Goal: Information Seeking & Learning: Learn about a topic

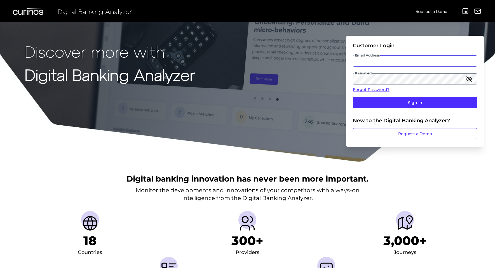
type input "[PERSON_NAME][EMAIL_ADDRESS][PERSON_NAME][DOMAIN_NAME]"
click at [351, 79] on form "Customer Login Email Address [PERSON_NAME][EMAIL_ADDRESS][PERSON_NAME][DOMAIN_N…" at bounding box center [415, 91] width 138 height 111
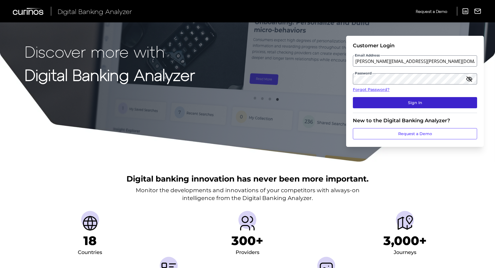
click at [365, 105] on button "Sign In" at bounding box center [415, 102] width 124 height 11
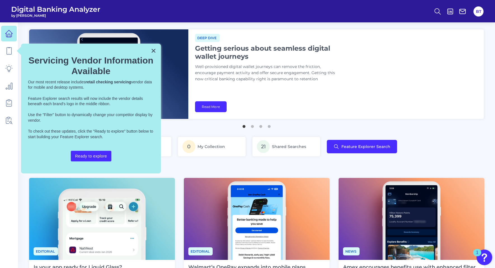
click at [149, 52] on div "× Servicing Vendor Information Available Our most recent release includes retai…" at bounding box center [91, 109] width 140 height 130
click at [152, 52] on button "×" at bounding box center [153, 50] width 5 height 9
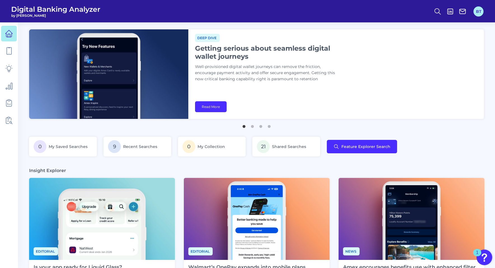
click at [478, 11] on button "BT" at bounding box center [478, 11] width 10 height 10
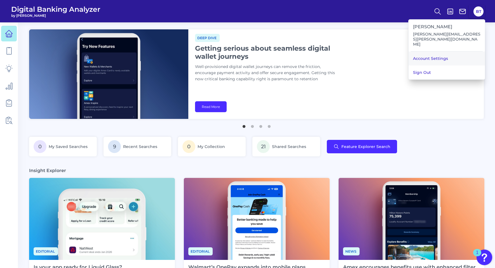
click at [447, 51] on link "Account Settings" at bounding box center [446, 58] width 76 height 14
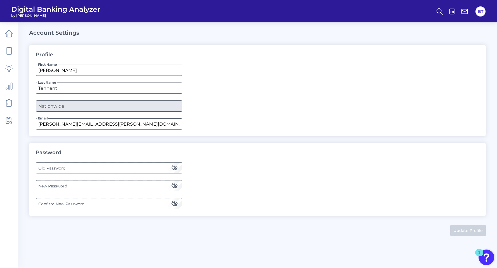
click at [120, 164] on label "Old Password" at bounding box center [109, 168] width 146 height 10
click at [59, 185] on label "New Password" at bounding box center [109, 186] width 146 height 10
click at [48, 203] on label "Confirm New Password" at bounding box center [109, 204] width 146 height 10
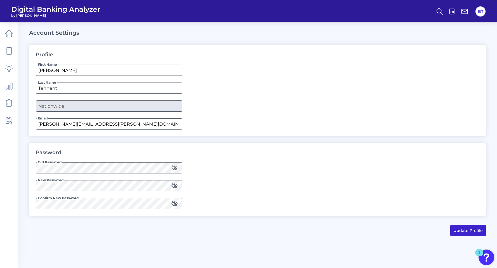
click at [464, 230] on button "Update Profile" at bounding box center [468, 230] width 36 height 11
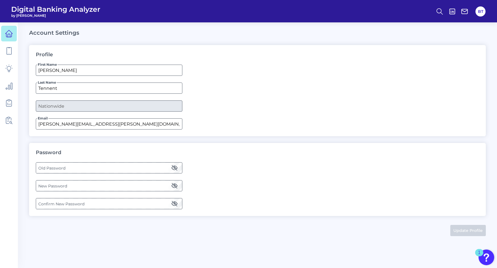
click at [10, 36] on icon at bounding box center [9, 34] width 8 height 8
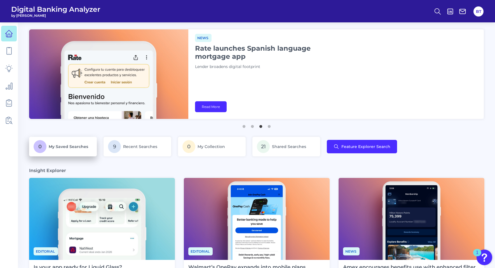
click at [41, 147] on span "0" at bounding box center [40, 146] width 13 height 13
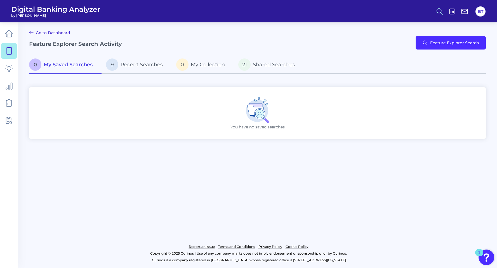
click at [437, 10] on circle at bounding box center [439, 10] width 4 height 4
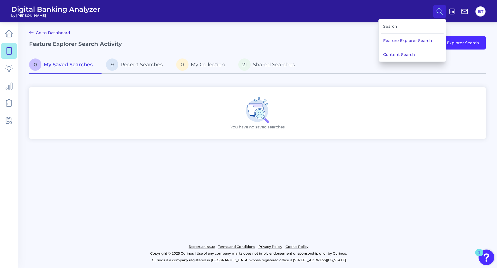
click at [420, 26] on div "Search" at bounding box center [412, 26] width 63 height 14
click at [394, 27] on div "Search" at bounding box center [412, 26] width 63 height 14
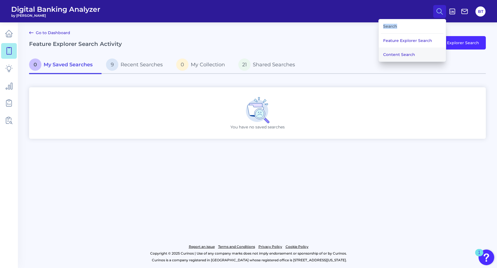
drag, startPoint x: 396, startPoint y: 41, endPoint x: 393, endPoint y: 50, distance: 9.6
click at [393, 50] on div "Feature Explorer Search Content Search" at bounding box center [412, 48] width 67 height 28
click at [396, 41] on button "Feature Explorer Search" at bounding box center [412, 41] width 67 height 14
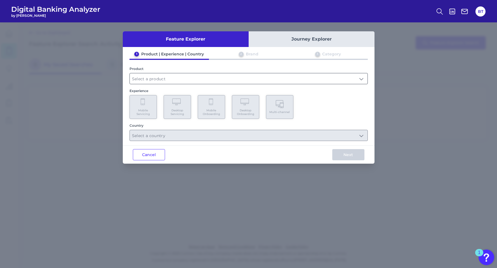
click at [217, 77] on input "text" at bounding box center [249, 78] width 238 height 11
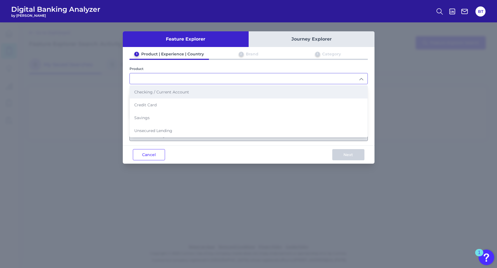
click at [196, 94] on li "Checking / Current Account" at bounding box center [249, 92] width 238 height 13
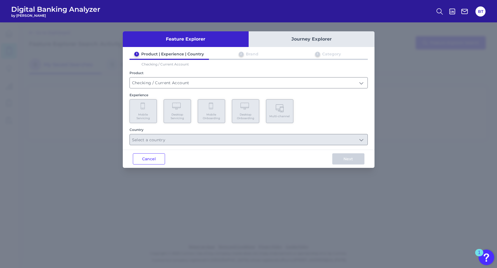
type input "Checking / Current Account"
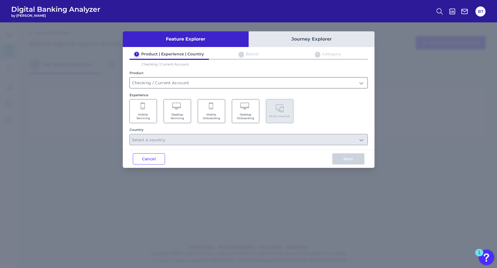
click at [188, 82] on input "Checking / Current Account" at bounding box center [249, 82] width 238 height 11
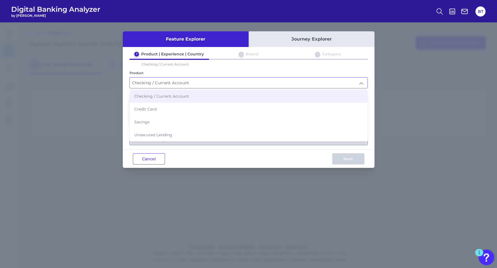
click at [180, 154] on div "Cancel Next" at bounding box center [249, 159] width 252 height 18
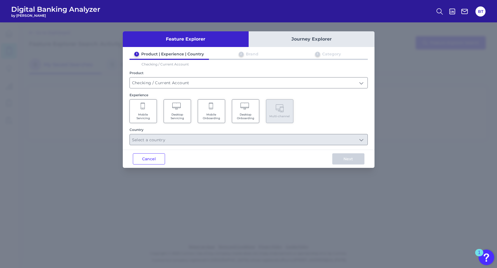
click at [212, 113] on span "Mobile Onboarding" at bounding box center [211, 116] width 21 height 7
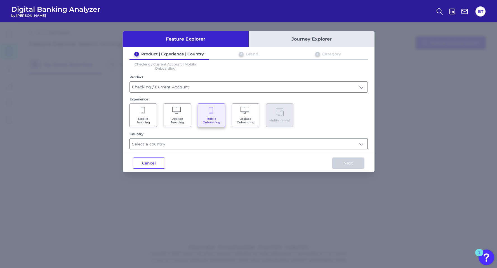
click at [178, 143] on input "text" at bounding box center [249, 143] width 238 height 11
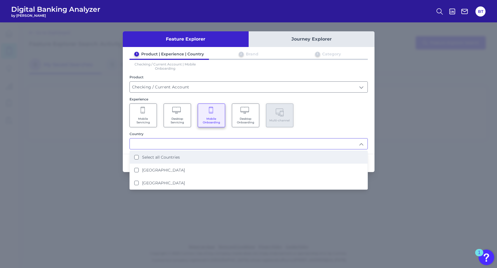
click at [136, 157] on Countries "Select all Countries" at bounding box center [136, 157] width 4 height 4
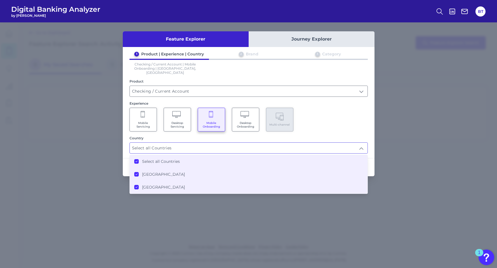
click at [137, 173] on icon at bounding box center [136, 174] width 3 height 3
type input "[GEOGRAPHIC_DATA]"
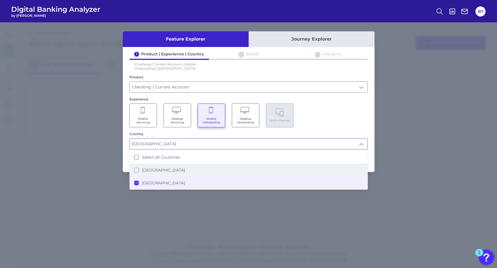
click at [337, 110] on div "Mobile Servicing Desktop Servicing Mobile Onboarding Desktop Onboarding Multi-c…" at bounding box center [249, 116] width 238 height 24
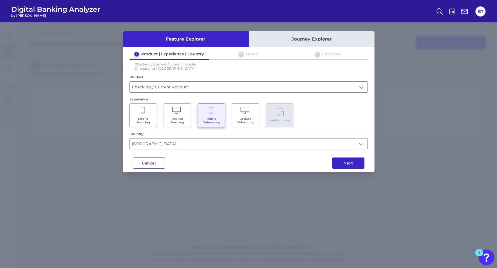
click at [337, 164] on button "Next" at bounding box center [348, 162] width 32 height 11
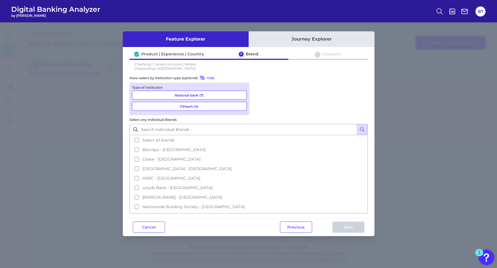
click at [205, 97] on button "National bank (7)" at bounding box center [189, 95] width 115 height 9
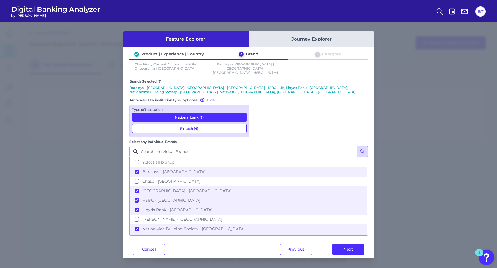
click at [200, 124] on button "Fintech (4)" at bounding box center [189, 128] width 115 height 9
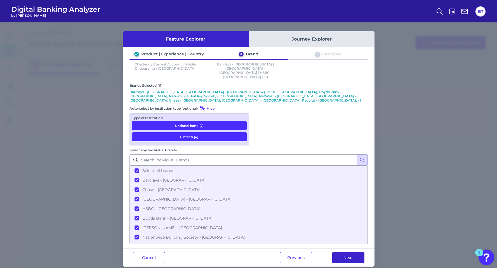
click at [346, 252] on button "Next" at bounding box center [348, 257] width 32 height 11
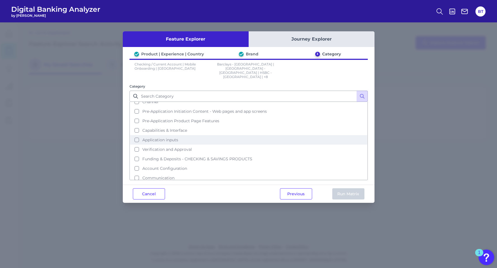
scroll to position [15, 0]
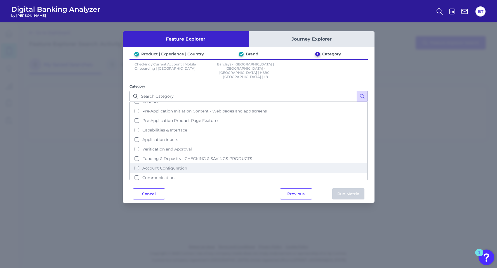
click at [137, 163] on button "Account Configuration" at bounding box center [248, 168] width 237 height 10
click at [349, 188] on button "Run Matrix" at bounding box center [348, 193] width 32 height 11
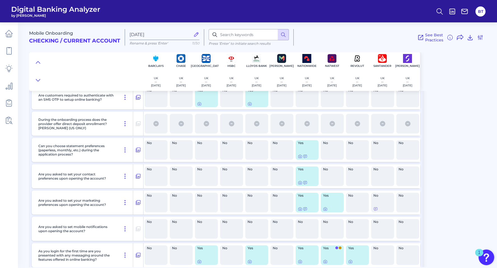
scroll to position [1191, 0]
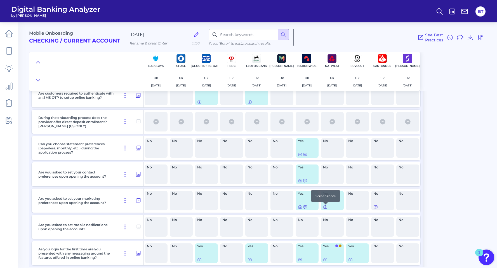
click at [326, 208] on icon at bounding box center [325, 207] width 1 height 1
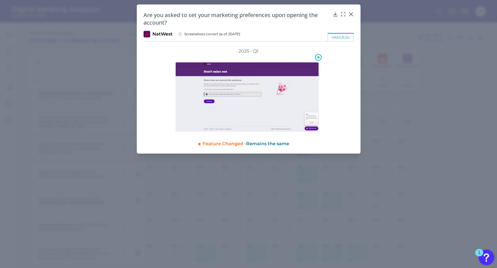
click at [275, 104] on img at bounding box center [247, 97] width 144 height 70
click at [341, 36] on div "image(s)" at bounding box center [341, 37] width 26 height 8
click at [336, 15] on div at bounding box center [335, 18] width 6 height 6
click at [334, 15] on div at bounding box center [335, 18] width 6 height 6
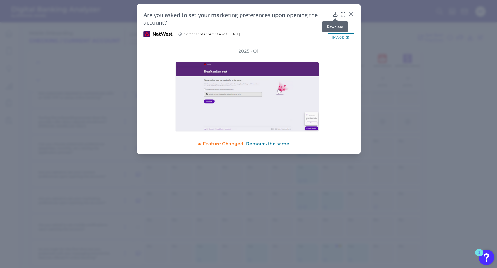
click at [336, 14] on icon at bounding box center [335, 14] width 4 height 4
click at [352, 16] on div at bounding box center [351, 18] width 6 height 6
click at [351, 14] on icon at bounding box center [350, 14] width 3 height 3
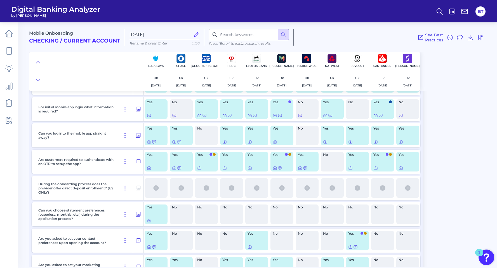
scroll to position [717, 0]
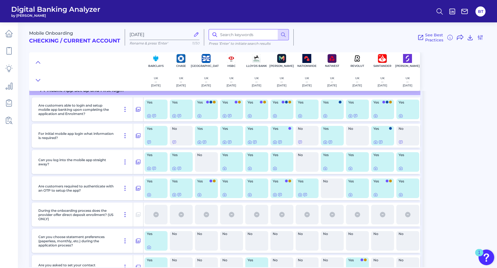
click at [248, 32] on input at bounding box center [249, 34] width 80 height 11
type input "marketing"
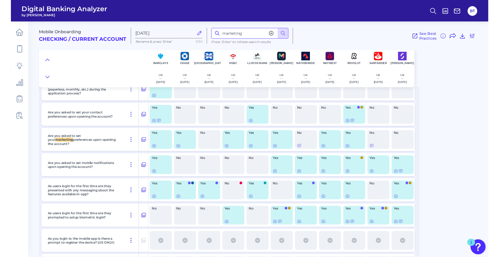
scroll to position [868, 0]
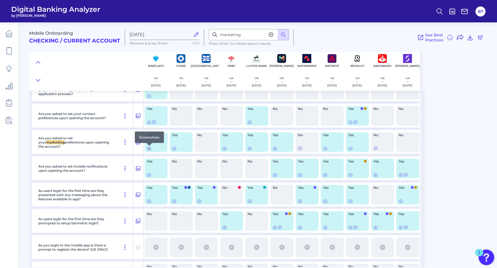
click at [149, 150] on icon at bounding box center [149, 148] width 4 height 4
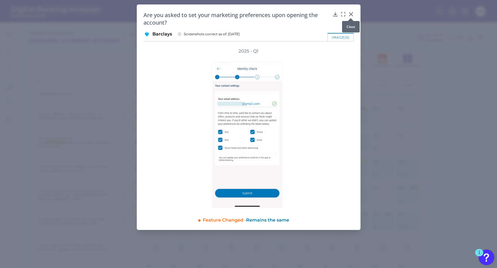
click at [351, 17] on div at bounding box center [351, 18] width 6 height 6
click at [333, 17] on div at bounding box center [335, 18] width 6 height 6
click at [335, 13] on icon at bounding box center [336, 14] width 6 height 6
click at [351, 15] on icon at bounding box center [351, 14] width 6 height 6
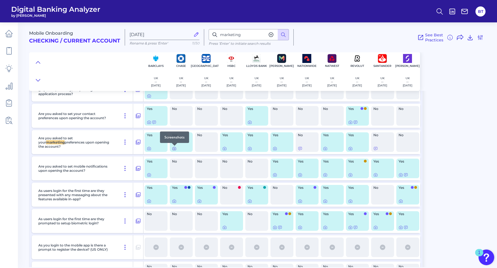
click at [176, 150] on icon at bounding box center [174, 148] width 4 height 4
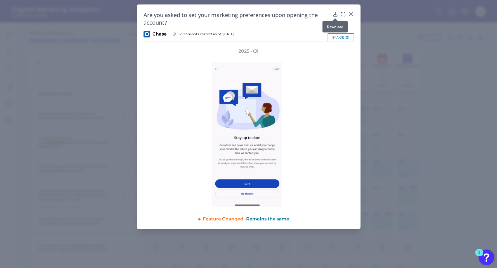
click at [333, 14] on icon at bounding box center [336, 14] width 6 height 6
click at [352, 16] on div at bounding box center [351, 18] width 6 height 6
click at [350, 15] on div at bounding box center [351, 18] width 6 height 6
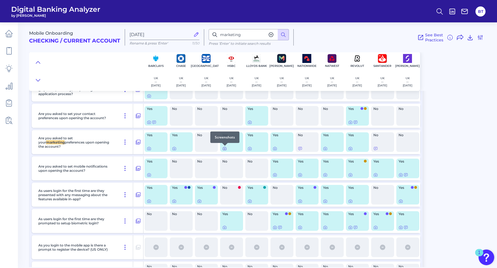
click at [224, 148] on icon at bounding box center [224, 148] width 4 height 4
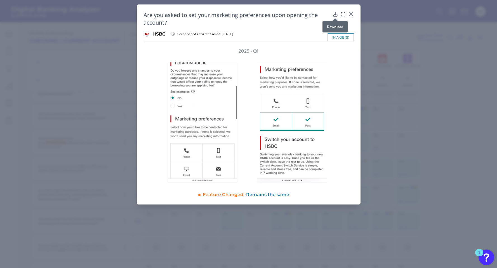
click at [335, 15] on div at bounding box center [335, 18] width 6 height 6
click at [334, 14] on icon at bounding box center [335, 14] width 4 height 4
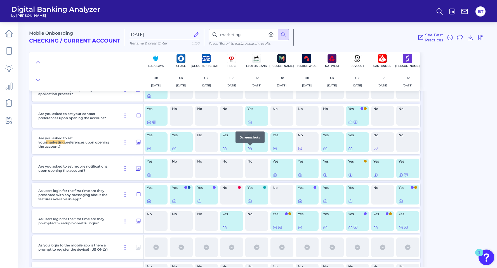
click at [250, 150] on icon at bounding box center [250, 148] width 4 height 4
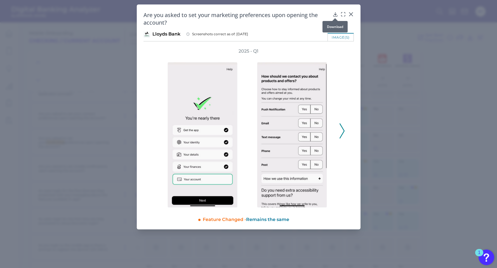
click at [335, 15] on icon at bounding box center [336, 14] width 6 height 6
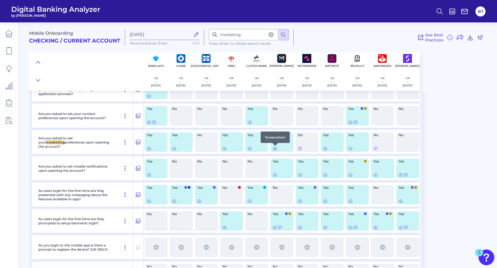
click at [274, 149] on icon at bounding box center [275, 148] width 4 height 4
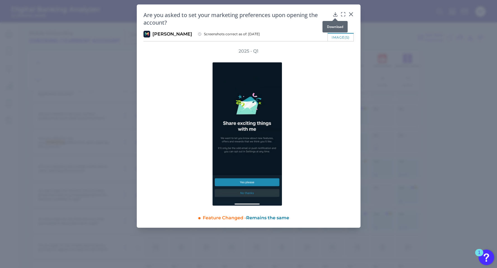
click at [335, 15] on div at bounding box center [335, 18] width 6 height 6
click at [335, 16] on div at bounding box center [335, 18] width 6 height 6
click at [335, 15] on icon at bounding box center [335, 14] width 4 height 4
click at [352, 14] on icon at bounding box center [351, 14] width 6 height 6
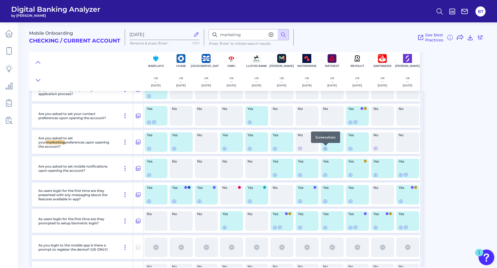
click at [325, 149] on icon at bounding box center [325, 148] width 4 height 4
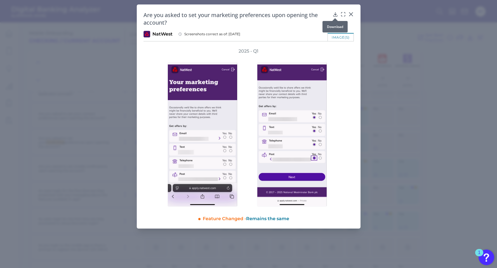
click at [335, 14] on icon at bounding box center [335, 14] width 4 height 4
click at [351, 14] on icon at bounding box center [350, 14] width 3 height 3
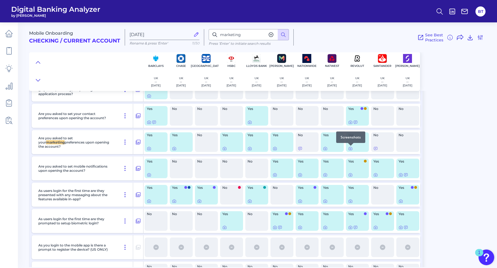
click at [350, 148] on div at bounding box center [351, 146] width 6 height 6
click at [360, 143] on div "Yes" at bounding box center [357, 142] width 23 height 20
click at [351, 149] on icon at bounding box center [350, 148] width 1 height 1
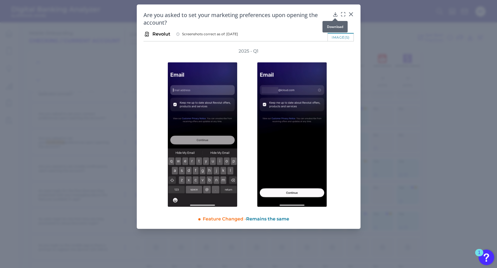
click at [336, 14] on icon at bounding box center [335, 14] width 4 height 4
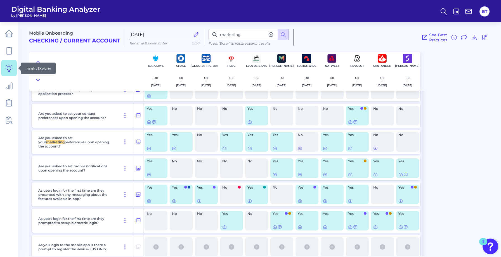
click at [9, 69] on icon at bounding box center [9, 68] width 8 height 8
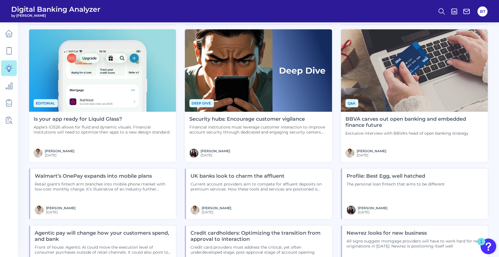
scroll to position [392, 0]
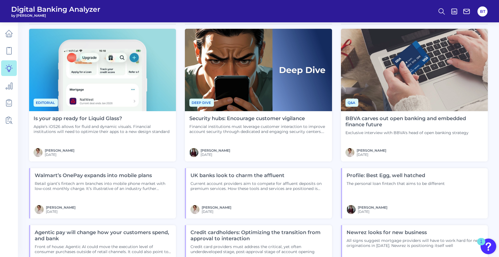
click at [400, 119] on h4 "BBVA carves out open banking and embedded finance future" at bounding box center [414, 122] width 138 height 12
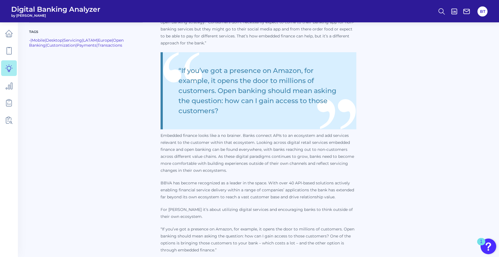
scroll to position [224, 0]
